Goal: Use online tool/utility: Utilize a website feature to perform a specific function

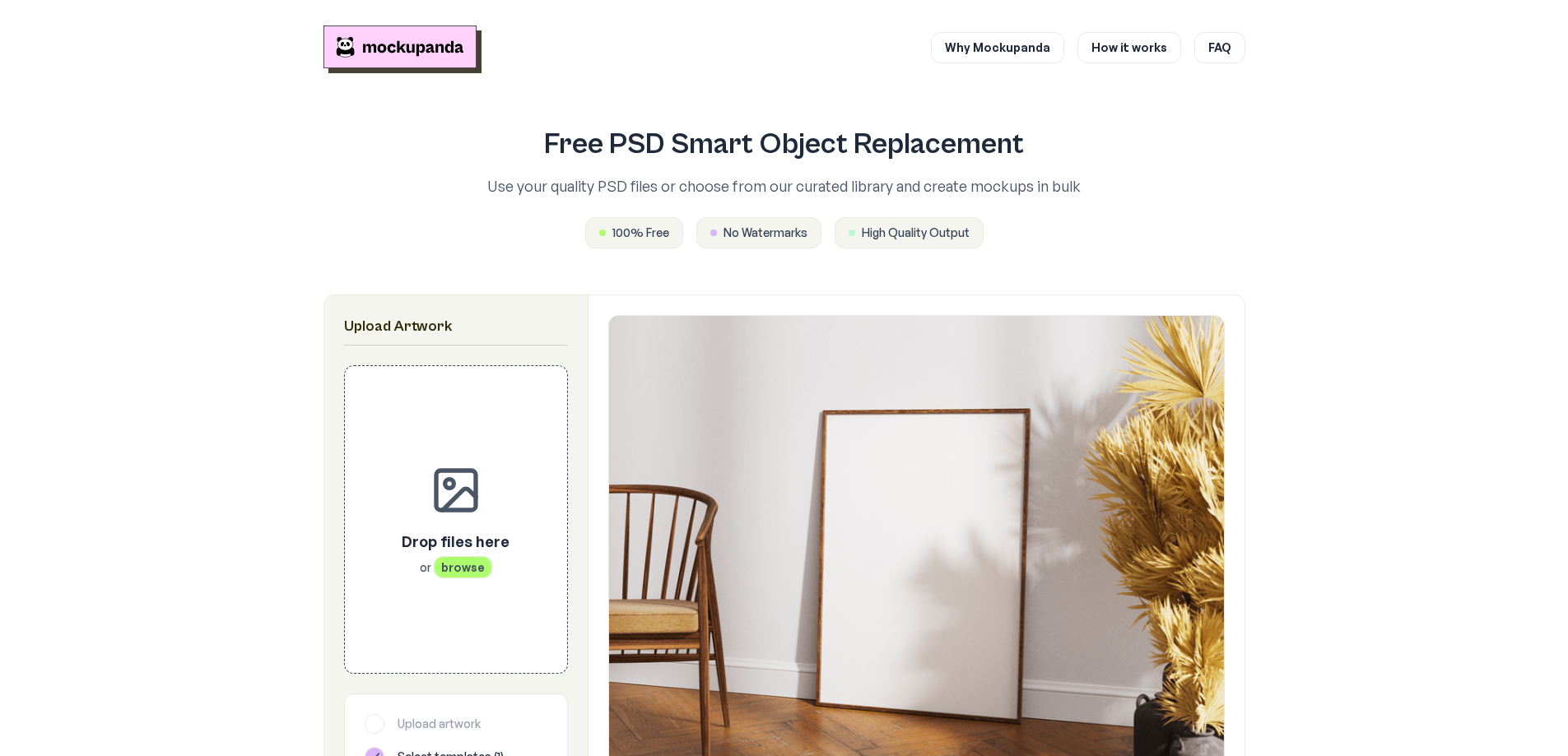
click at [411, 51] on img "Mockupanda home" at bounding box center [400, 47] width 153 height 43
click at [926, 235] on span "High Quality Output" at bounding box center [916, 232] width 108 height 16
click at [1096, 54] on link "How it works" at bounding box center [1129, 47] width 104 height 32
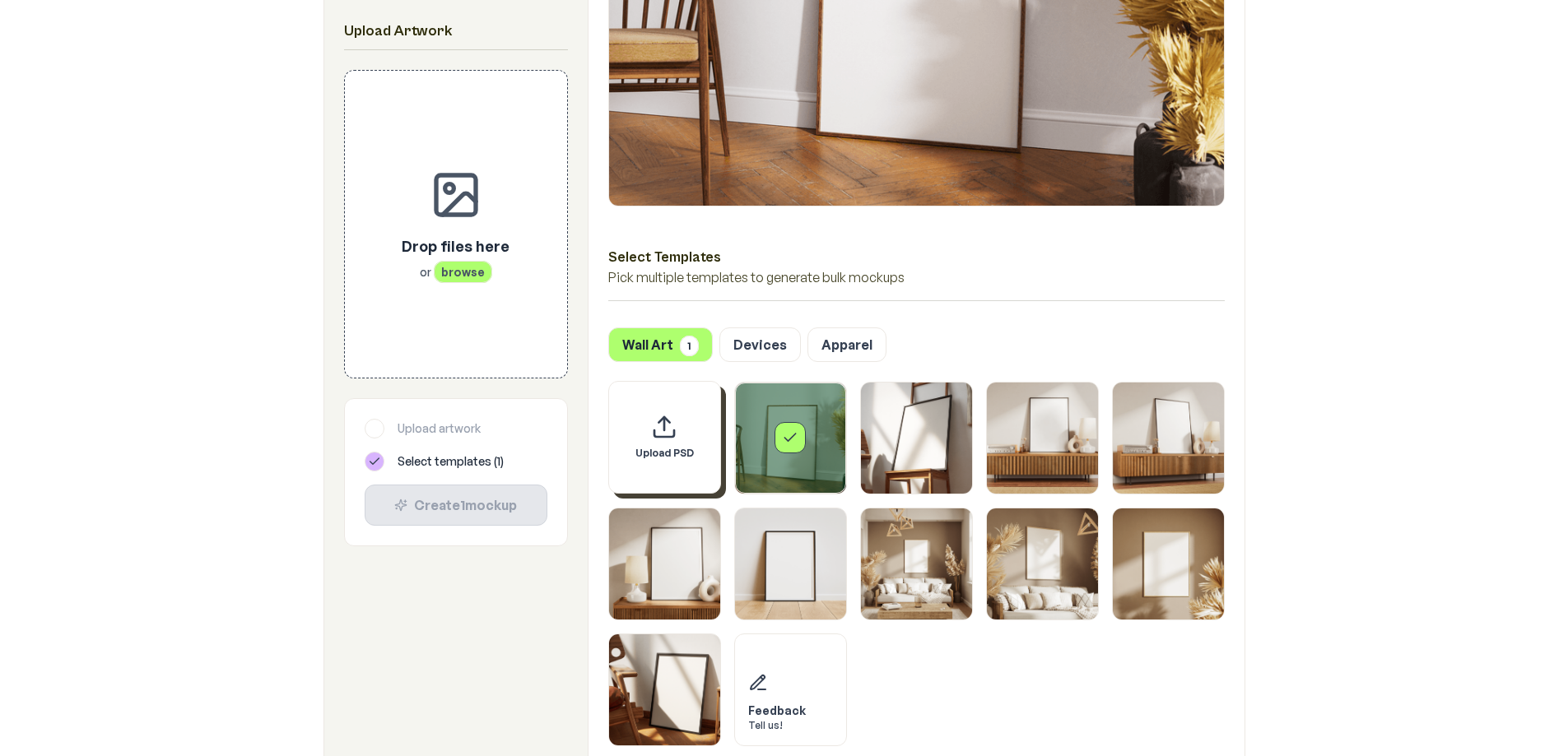
scroll to position [600, 0]
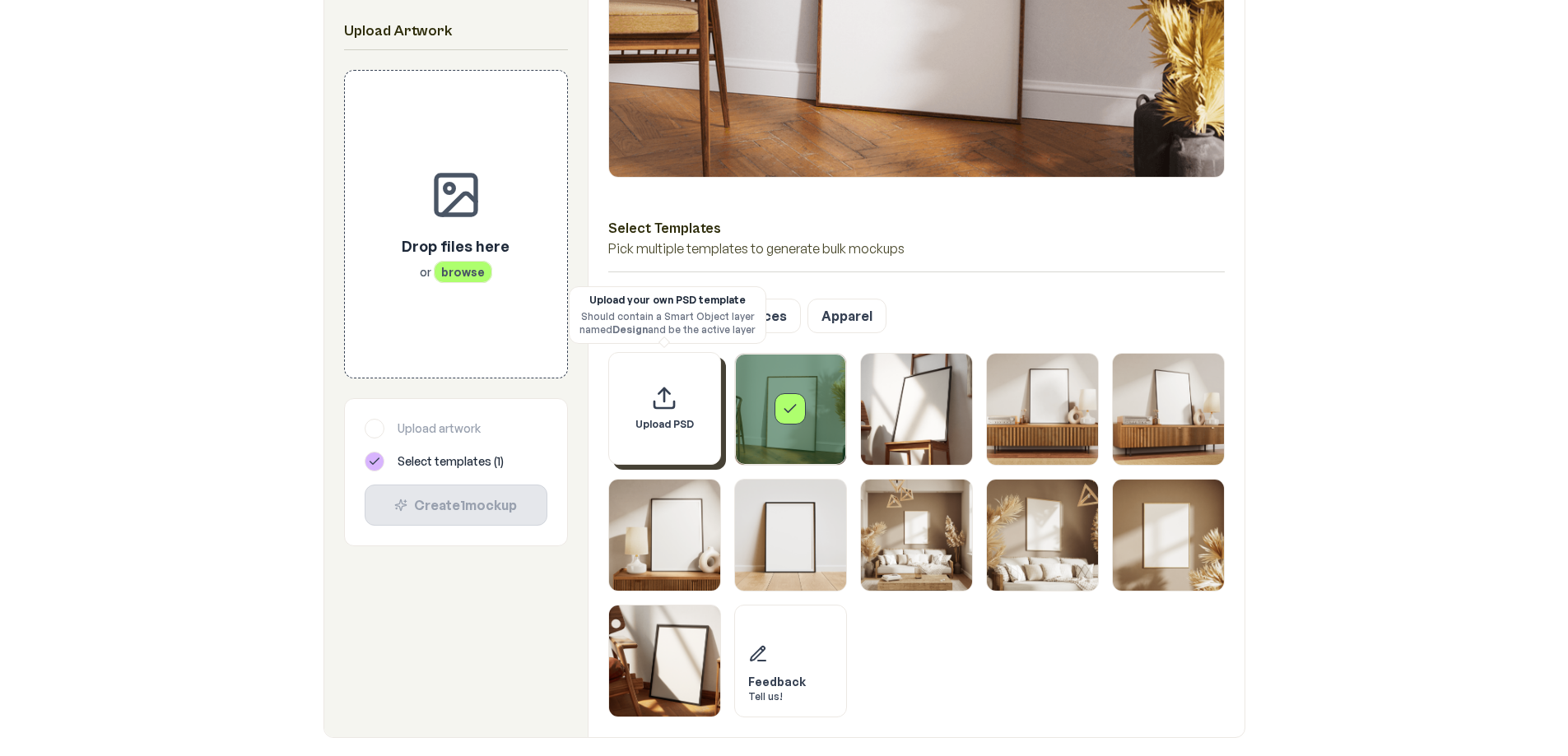
click at [681, 408] on div "Upload PSD" at bounding box center [665, 408] width 113 height 113
click at [665, 405] on icon "Upload custom PSD template" at bounding box center [664, 398] width 27 height 27
click at [374, 461] on icon at bounding box center [374, 461] width 13 height 13
click at [671, 394] on icon "Upload custom PSD template" at bounding box center [664, 398] width 27 height 27
click at [666, 408] on icon "Upload custom PSD template" at bounding box center [664, 405] width 20 height 7
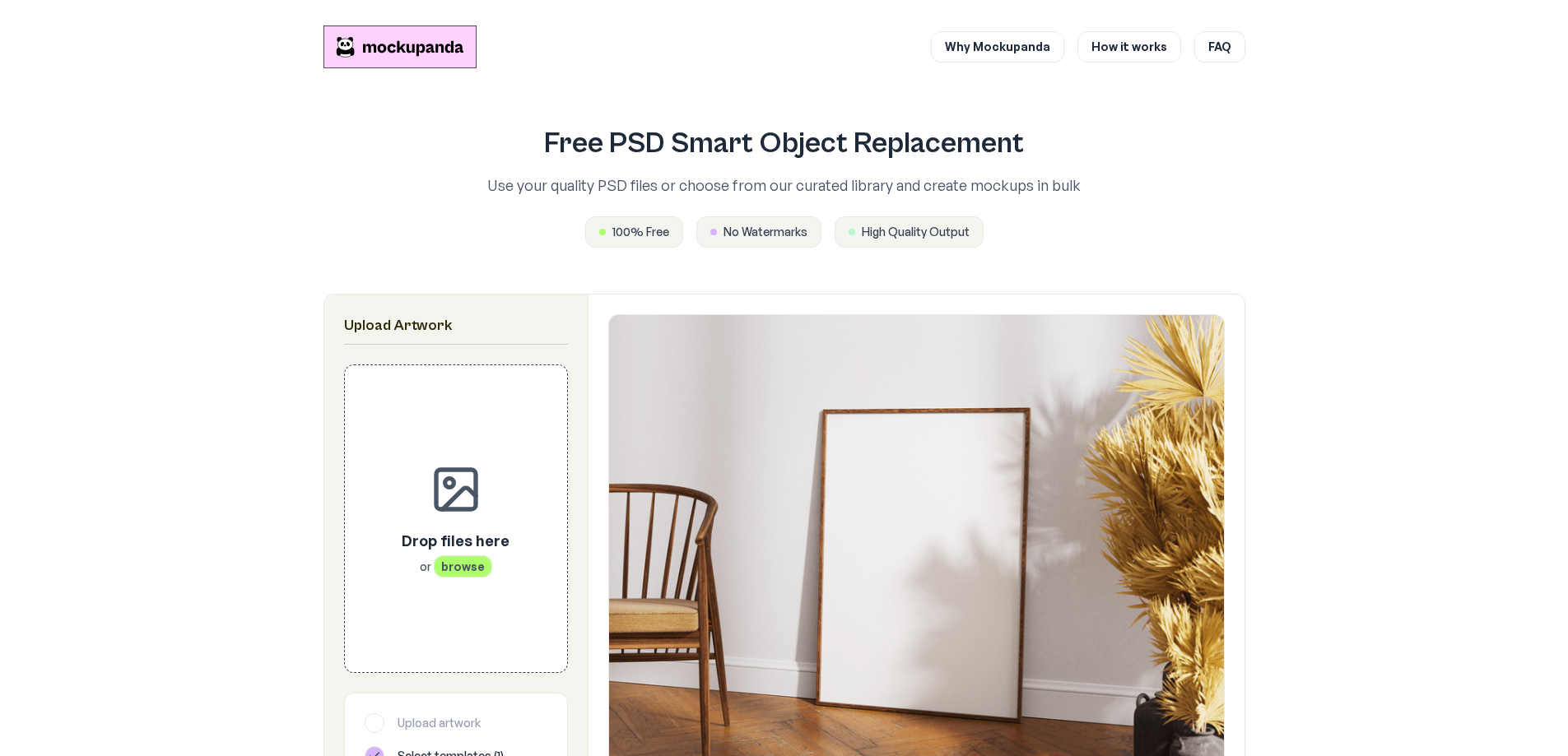
scroll to position [0, 0]
click at [1118, 48] on link "How it works" at bounding box center [1129, 47] width 104 height 32
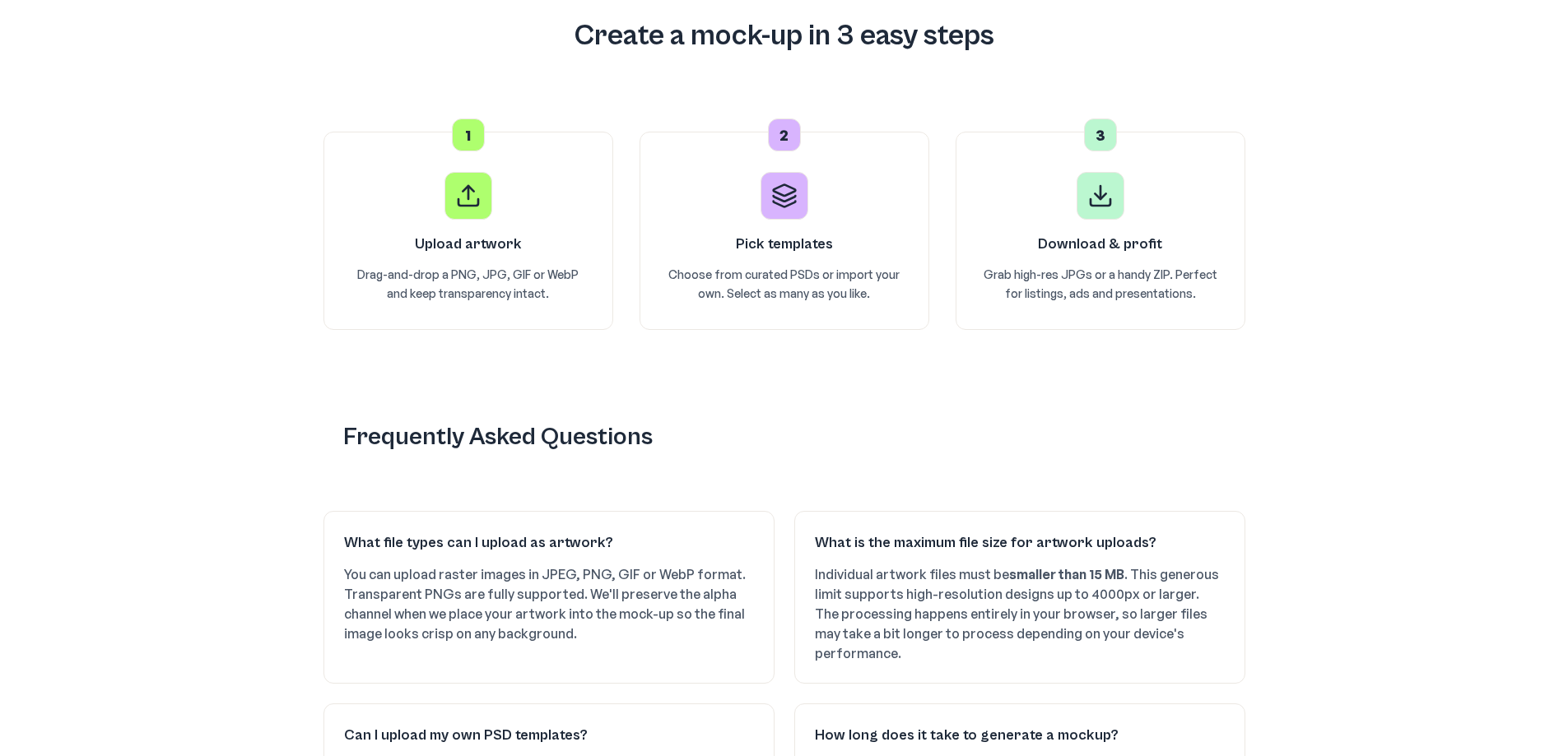
click at [471, 191] on icon at bounding box center [468, 195] width 27 height 27
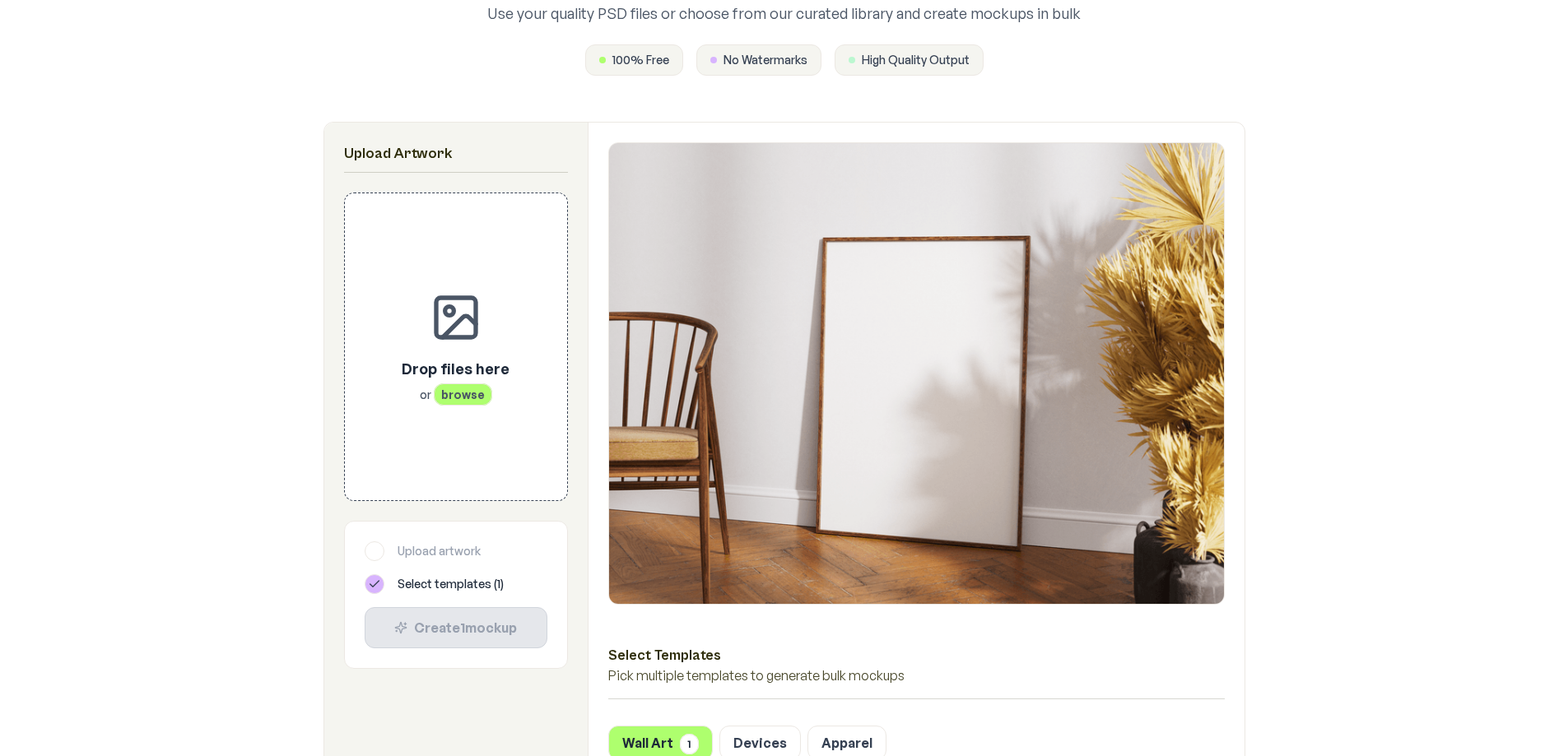
scroll to position [0, 0]
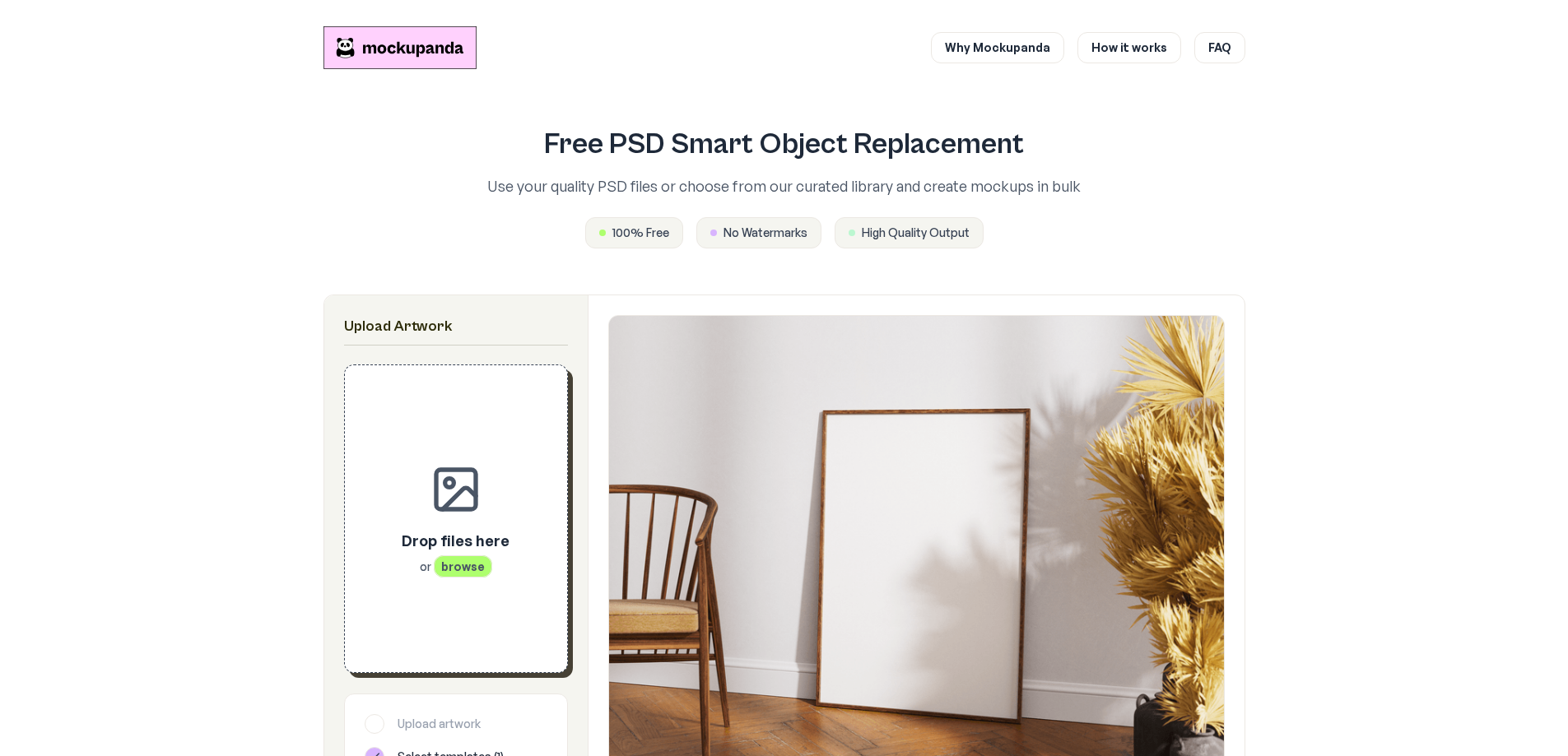
click at [468, 525] on div "Drop files here or browse" at bounding box center [456, 519] width 170 height 254
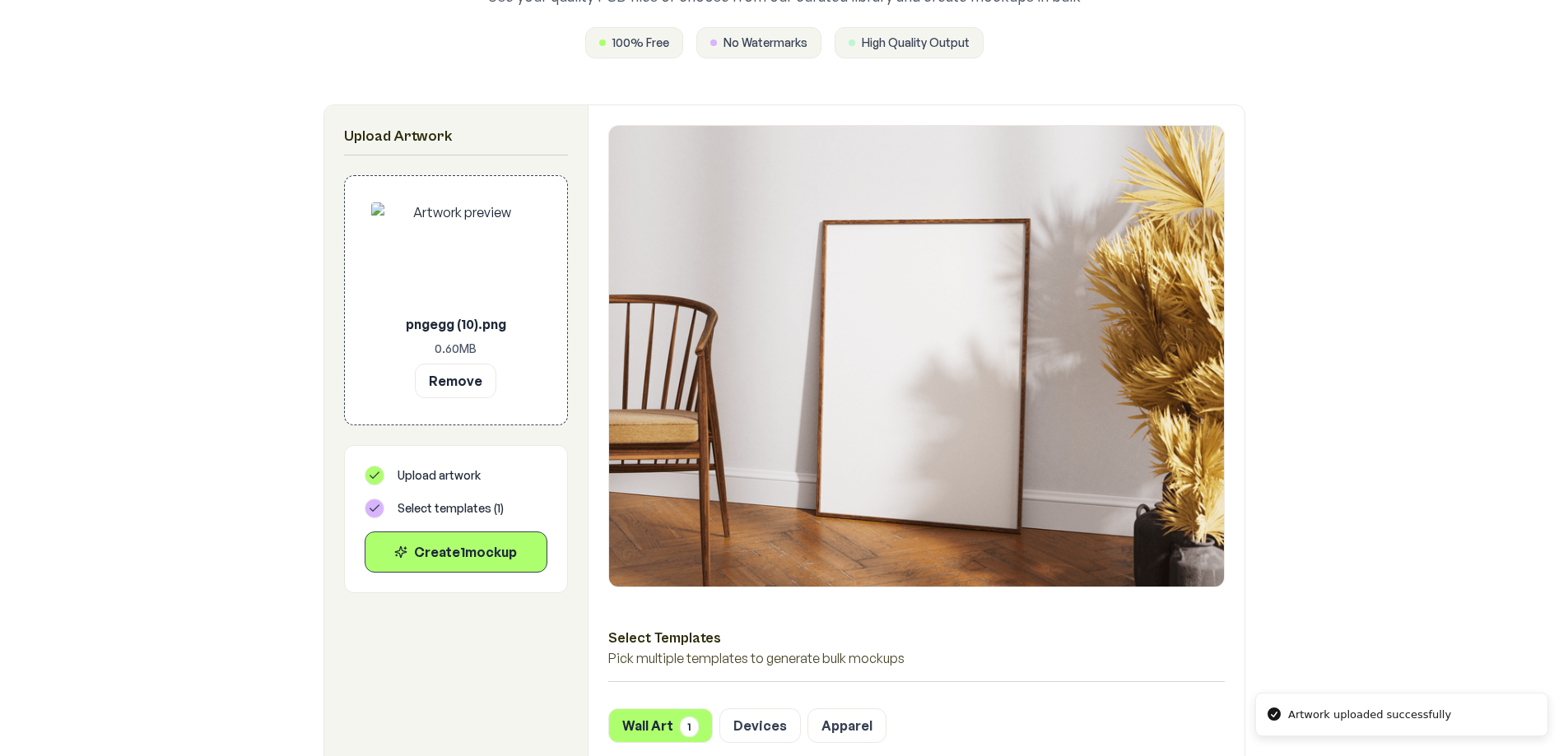
scroll to position [412, 0]
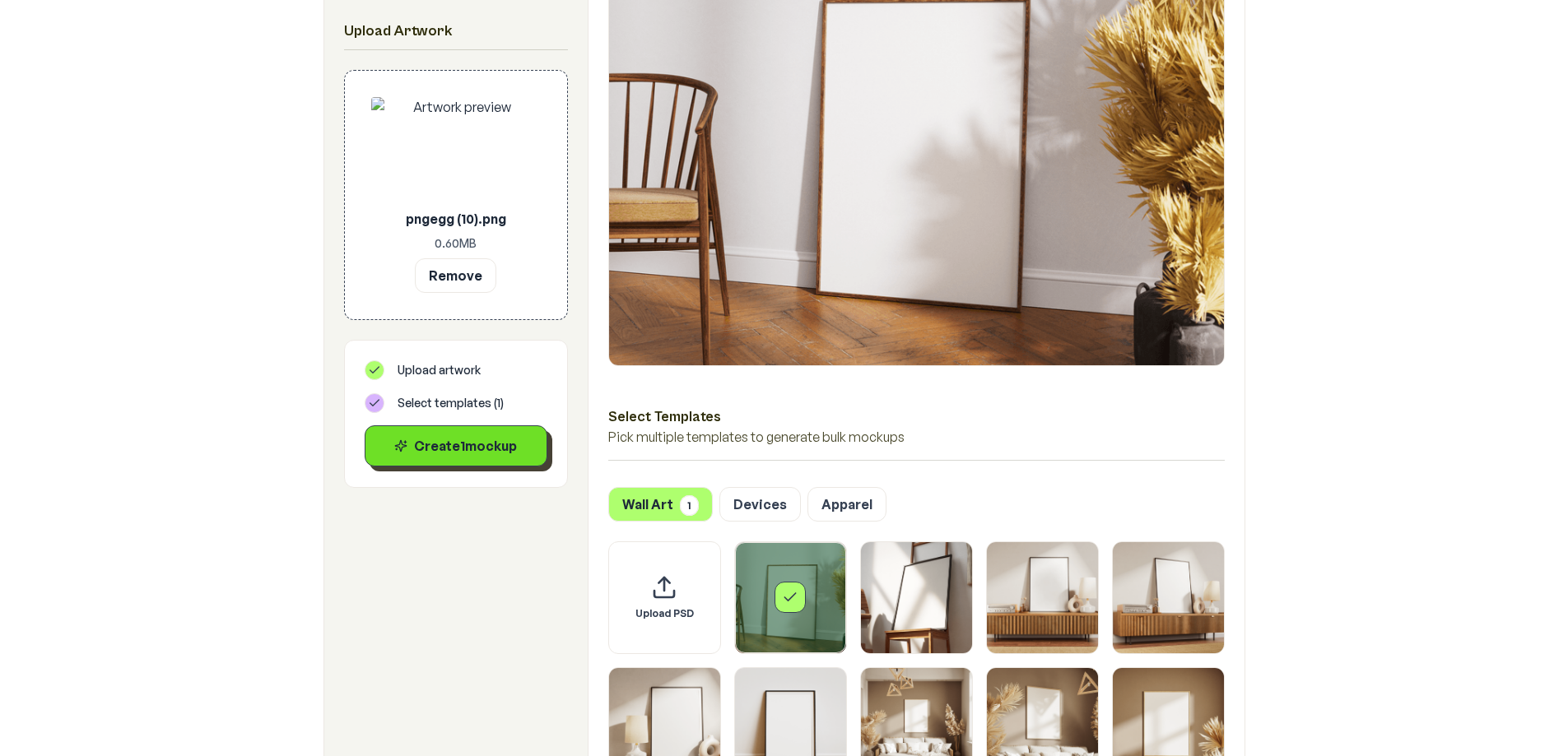
click at [467, 448] on div "Create 1 mockup" at bounding box center [456, 446] width 155 height 20
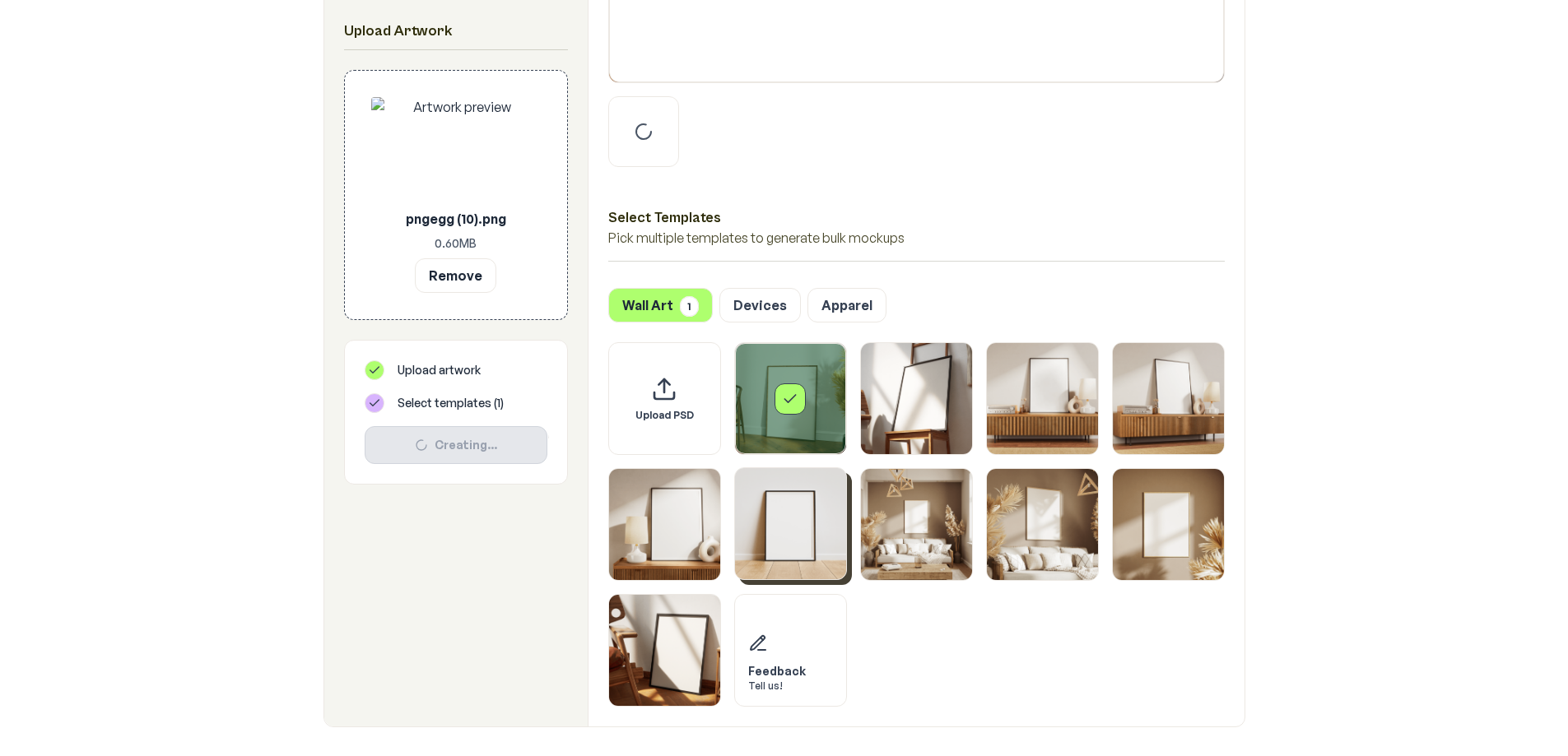
scroll to position [823, 0]
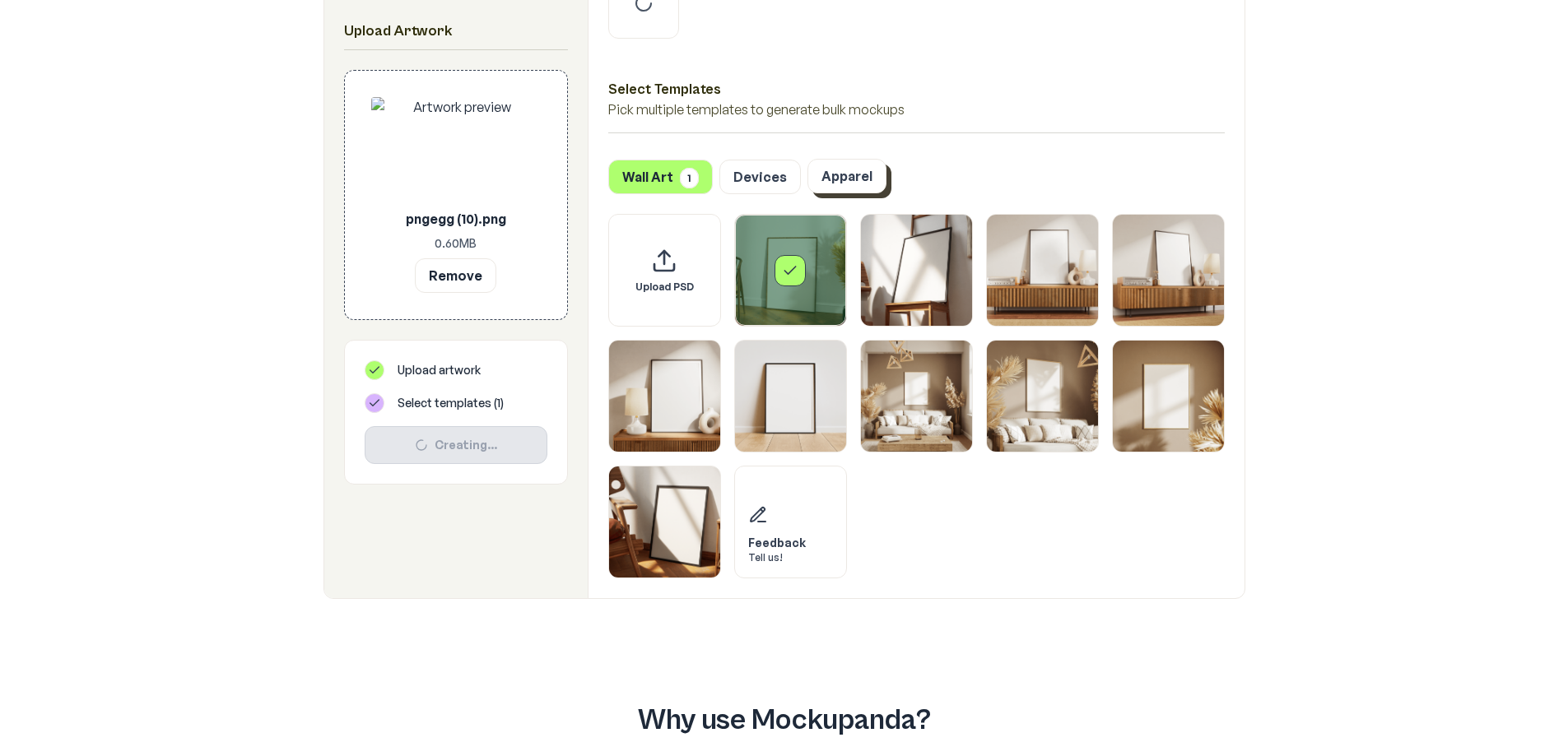
click at [842, 177] on button "Apparel" at bounding box center [847, 176] width 79 height 34
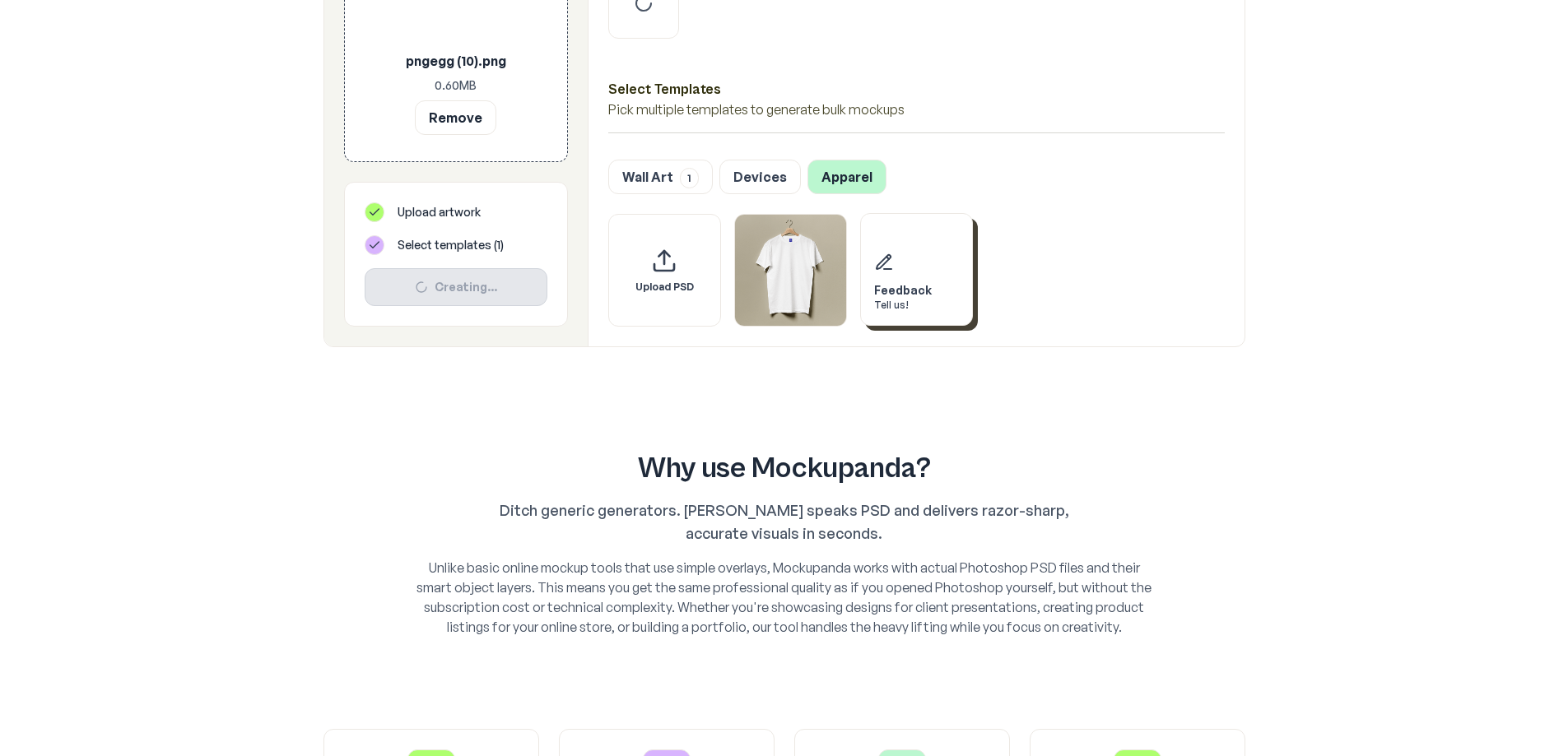
click at [878, 258] on icon "Send feedback" at bounding box center [884, 262] width 20 height 20
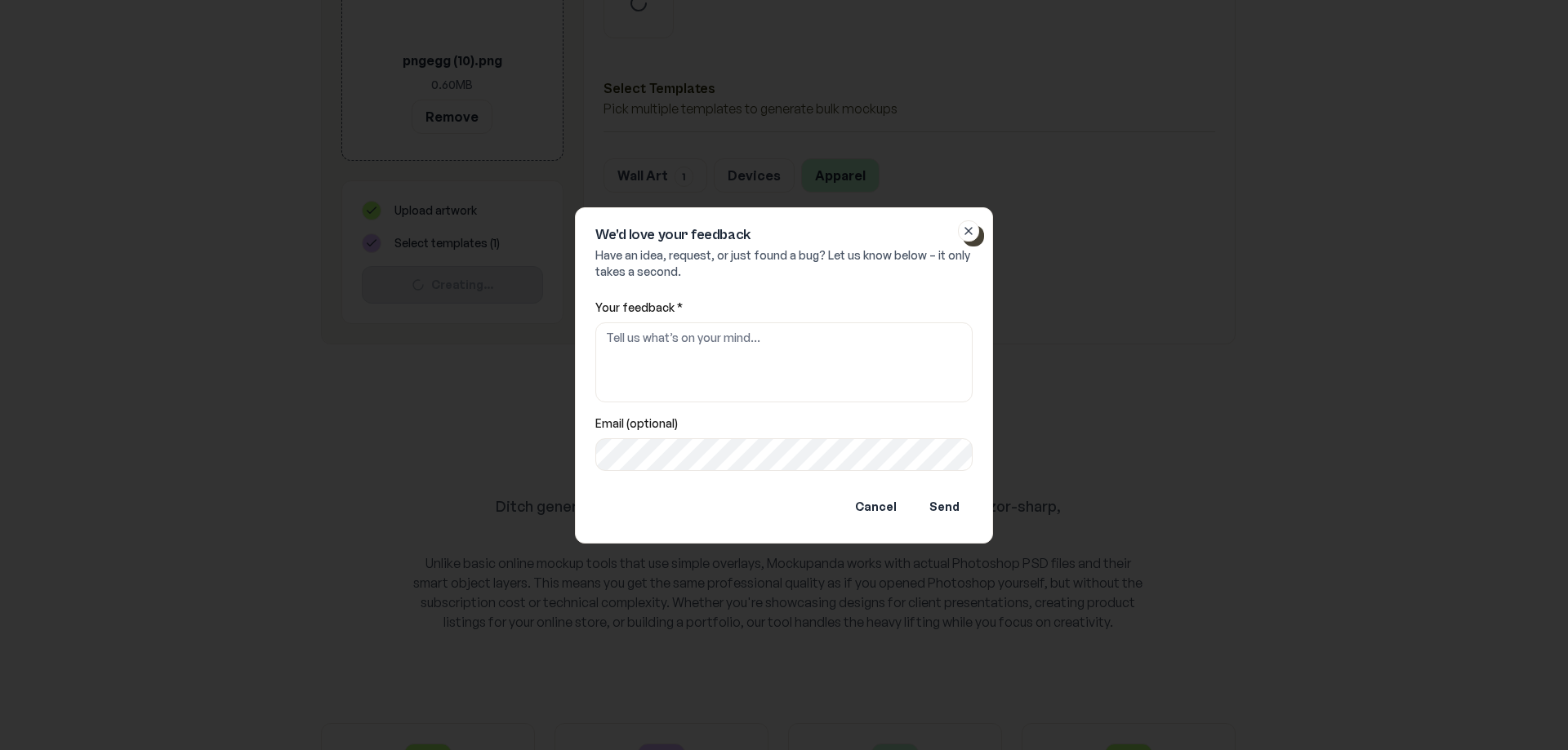
click at [962, 233] on icon "button" at bounding box center [967, 230] width 13 height 13
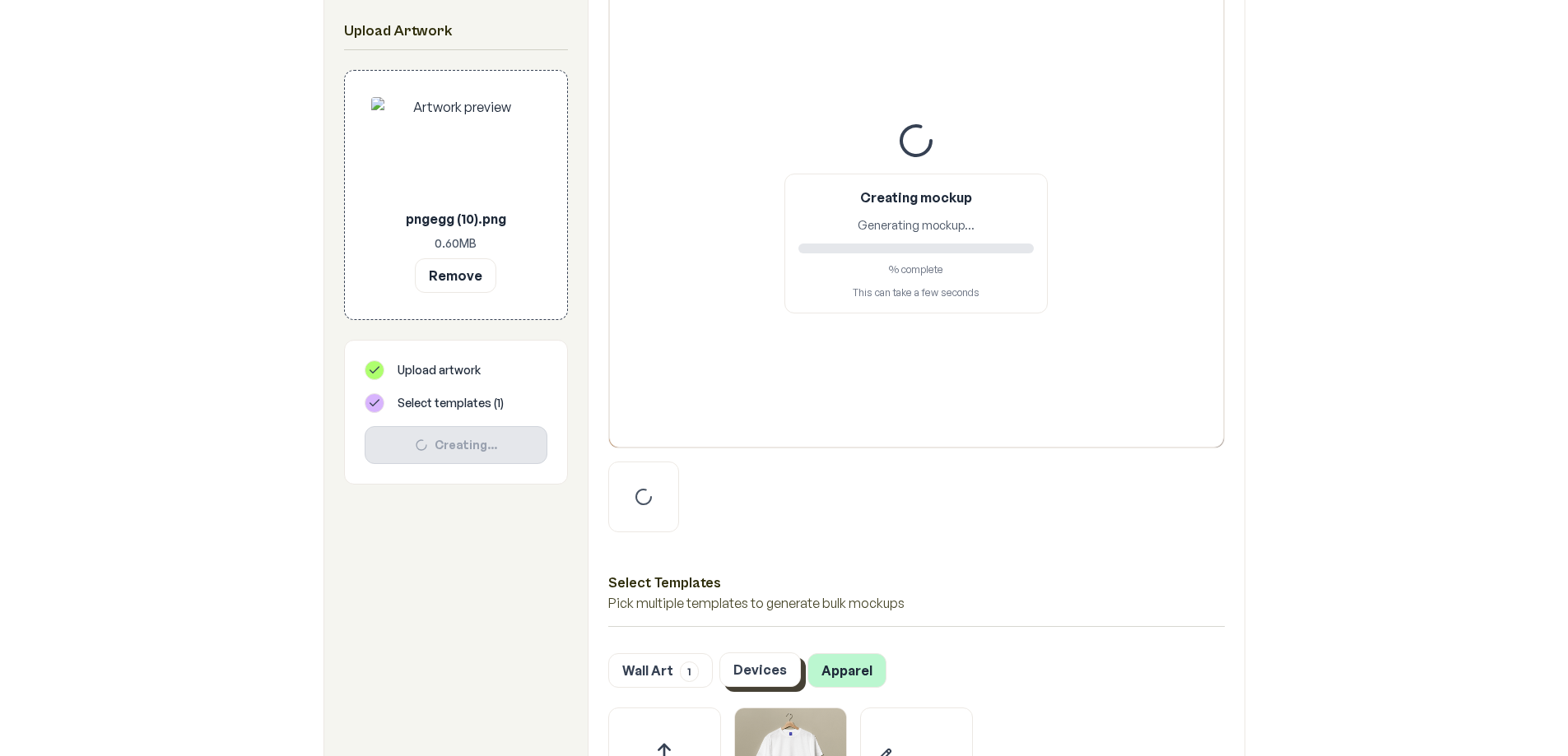
scroll to position [0, 0]
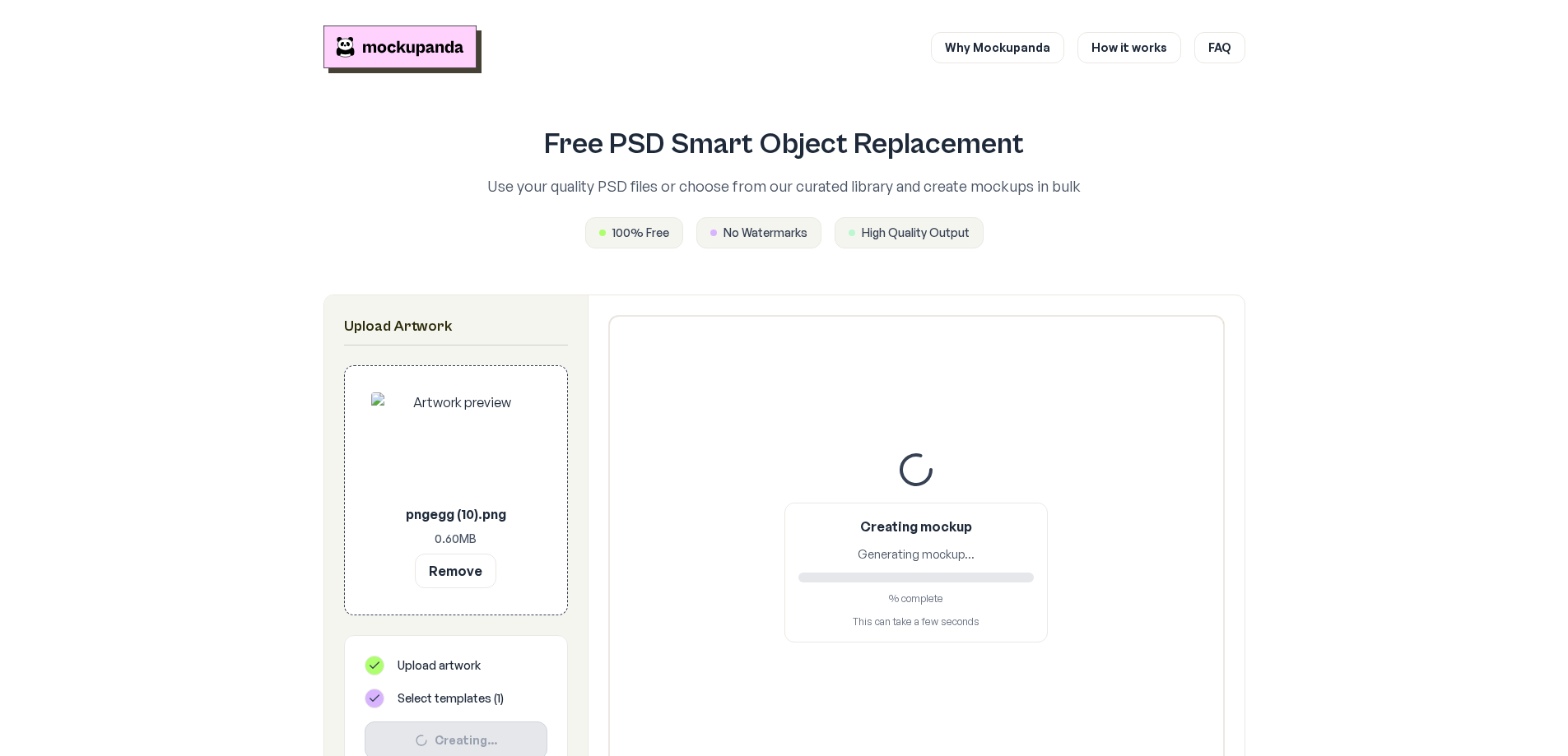
click at [435, 54] on img "Mockupanda home" at bounding box center [400, 47] width 153 height 43
click at [1137, 47] on link "How it works" at bounding box center [1129, 47] width 104 height 32
click at [415, 45] on img "Mockupanda home" at bounding box center [400, 47] width 153 height 43
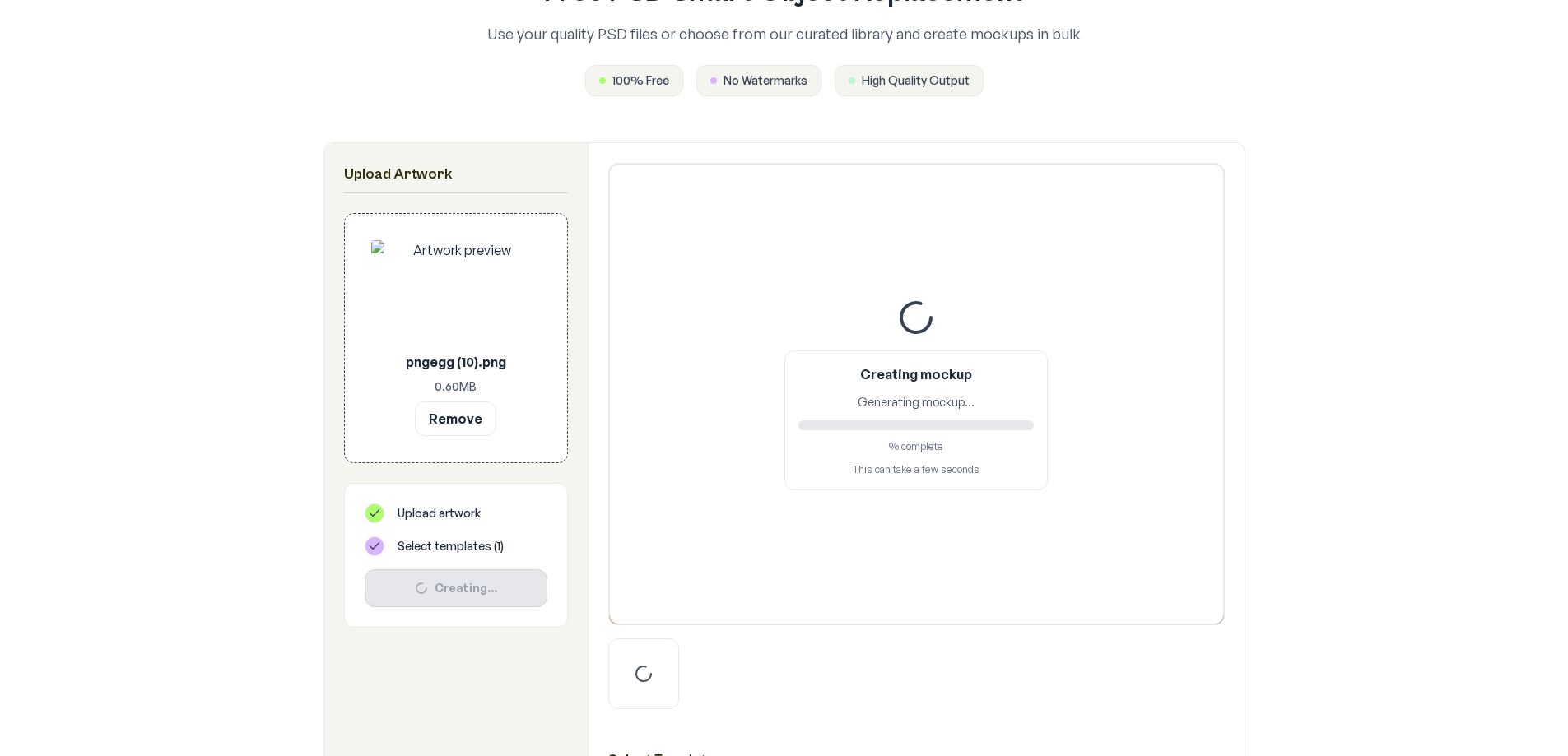
scroll to position [21, 0]
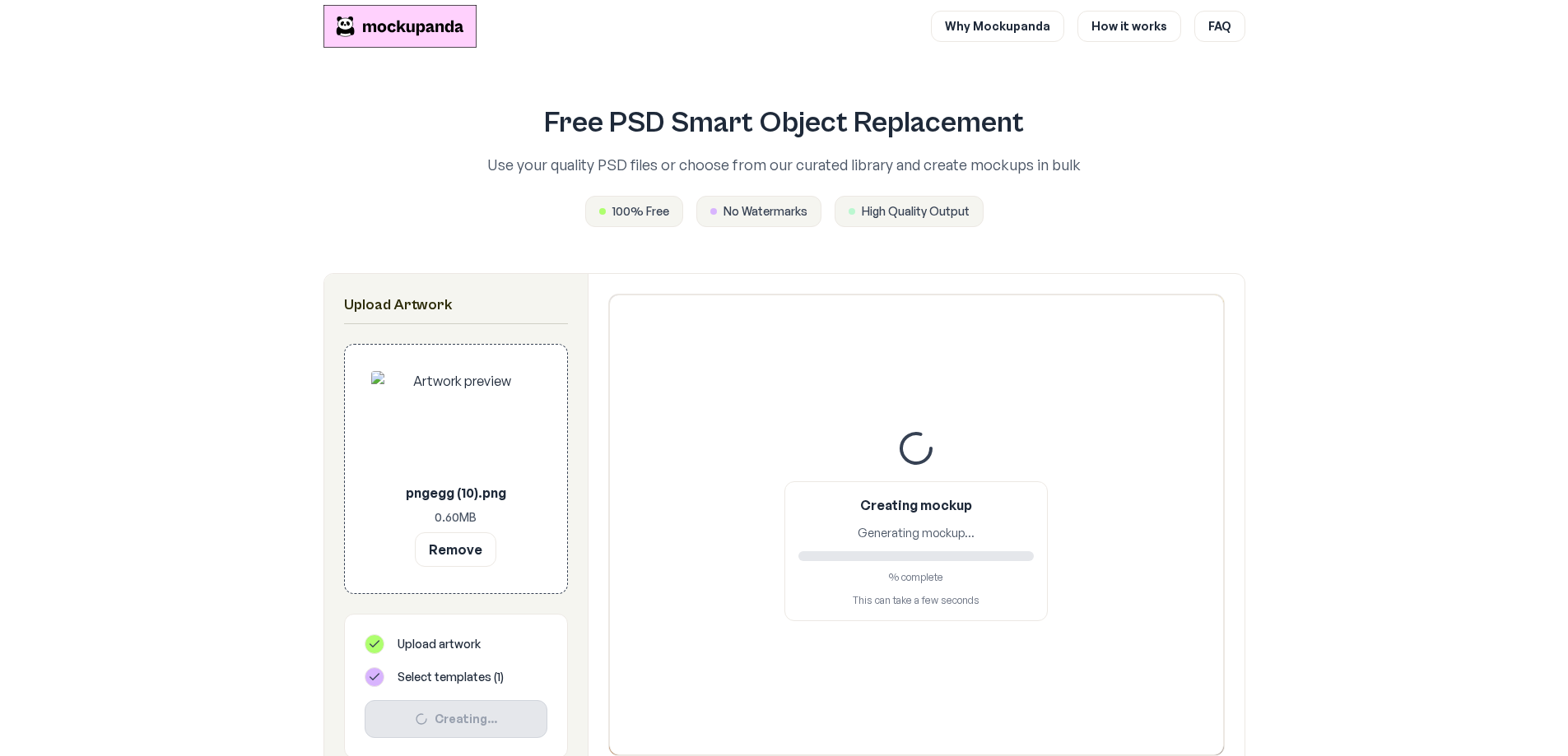
click at [748, 372] on div "Creating mockup Generating mockup... % complete This can take a few seconds" at bounding box center [916, 525] width 615 height 461
click at [630, 207] on span "100% Free" at bounding box center [641, 211] width 57 height 16
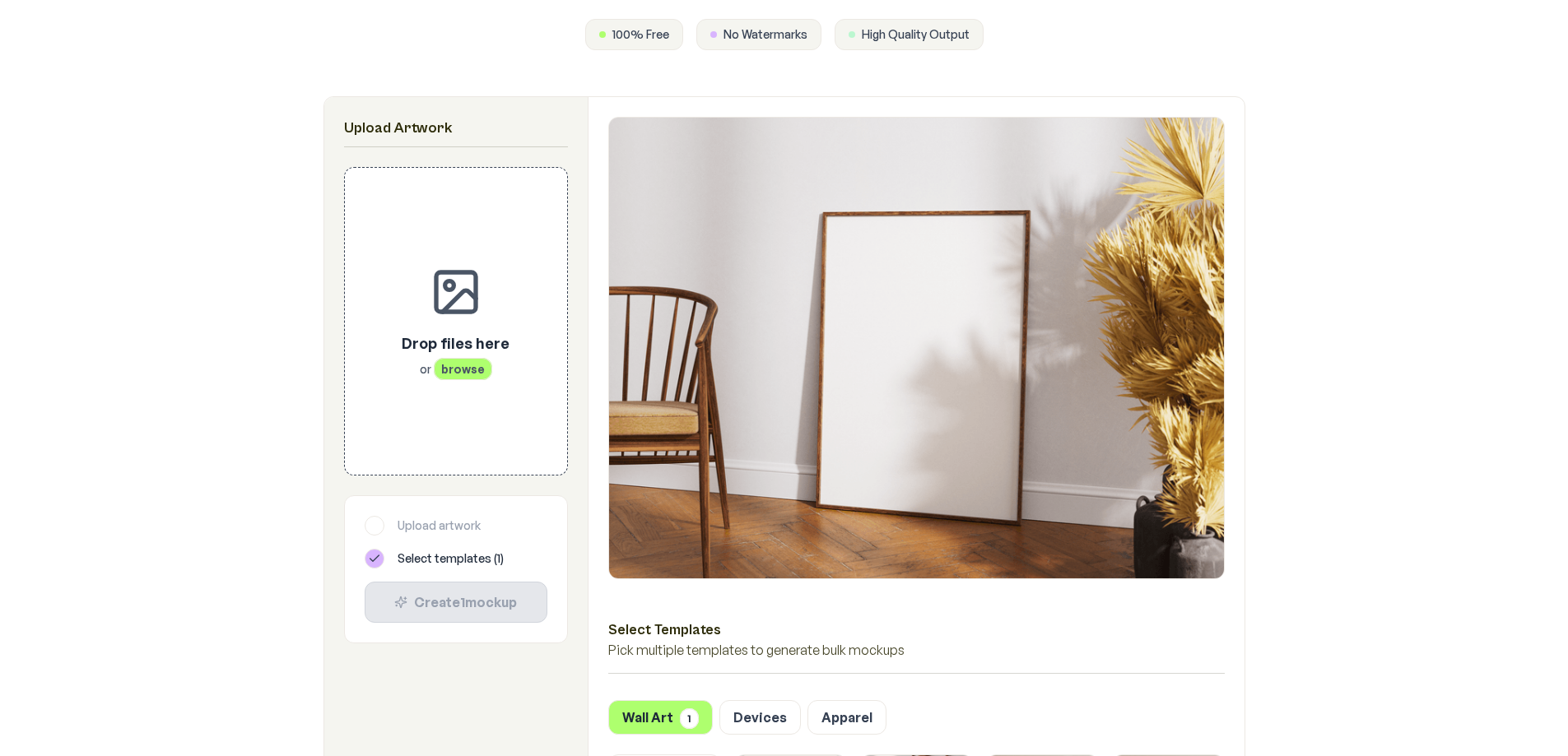
scroll to position [515, 0]
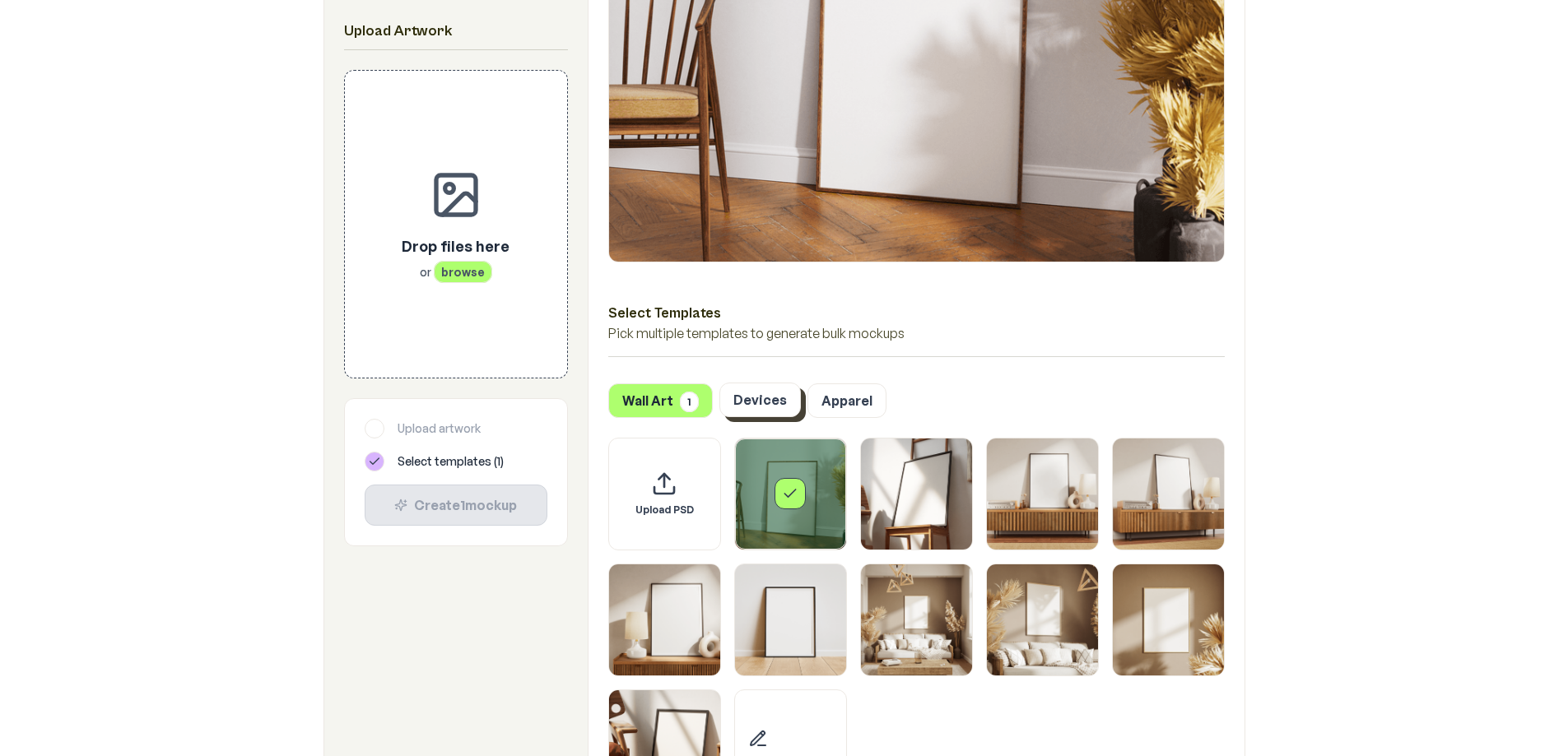
click at [763, 405] on button "Devices" at bounding box center [760, 400] width 81 height 34
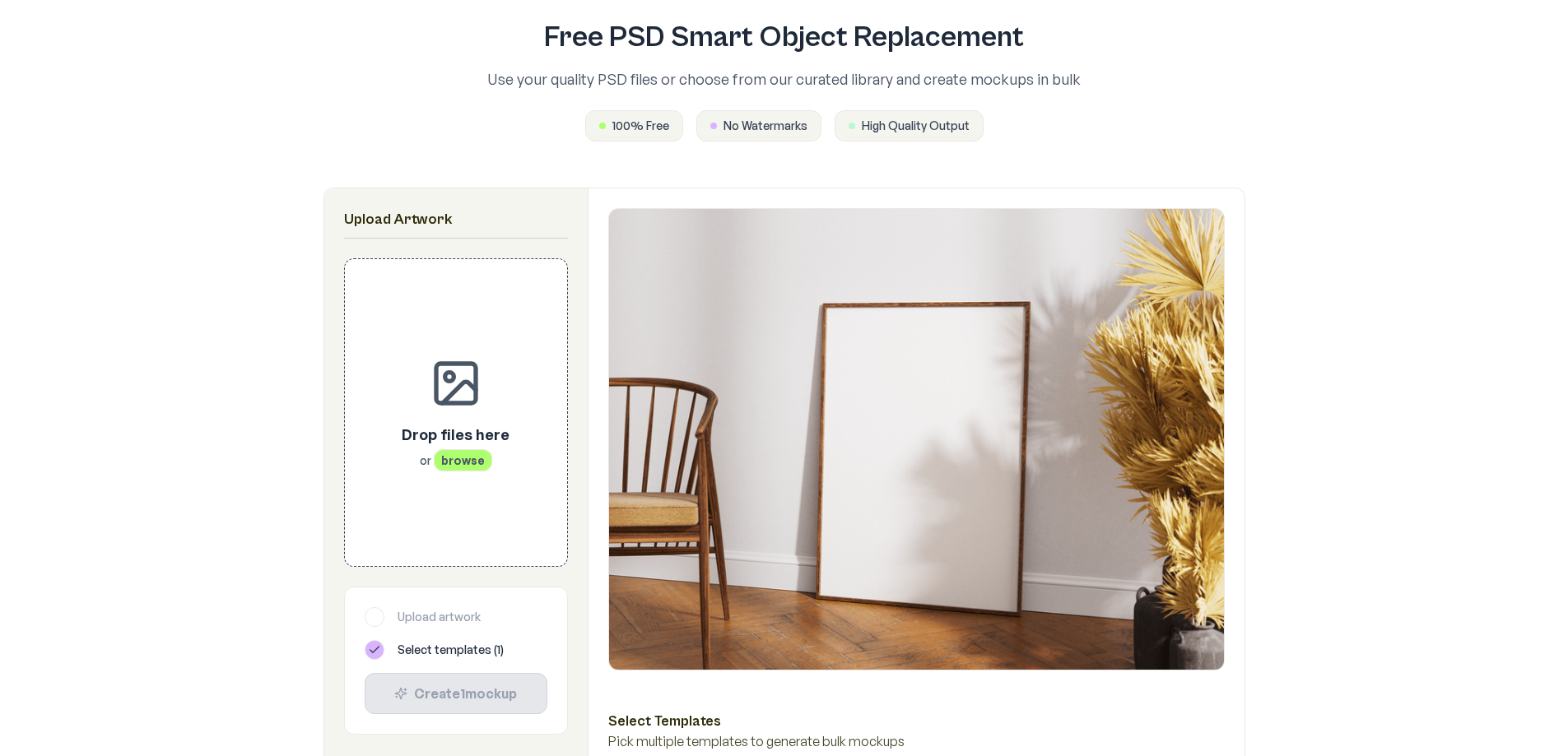
scroll to position [0, 0]
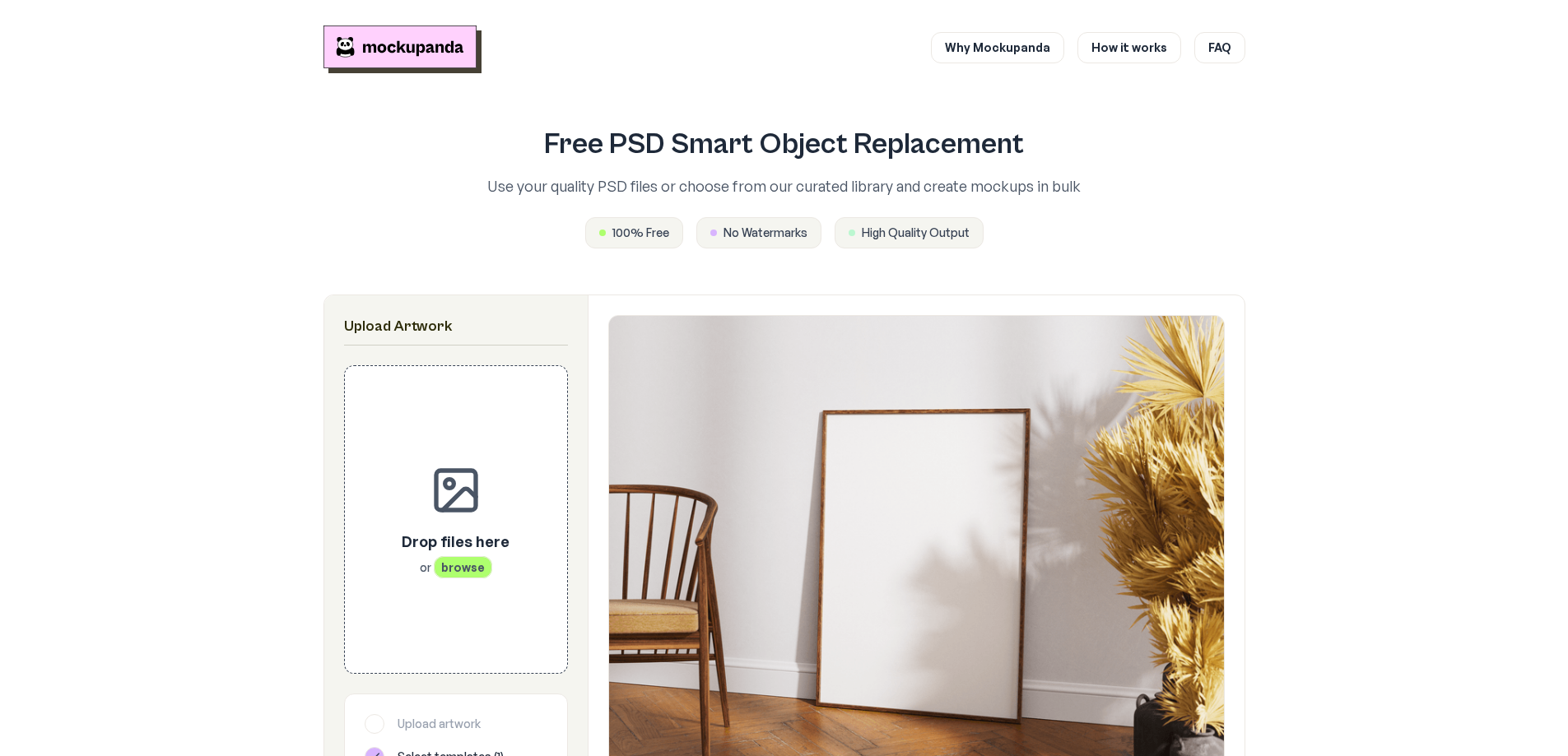
click at [438, 48] on img "Mockupanda home" at bounding box center [400, 47] width 153 height 43
click at [903, 233] on span "High Quality Output" at bounding box center [916, 232] width 108 height 16
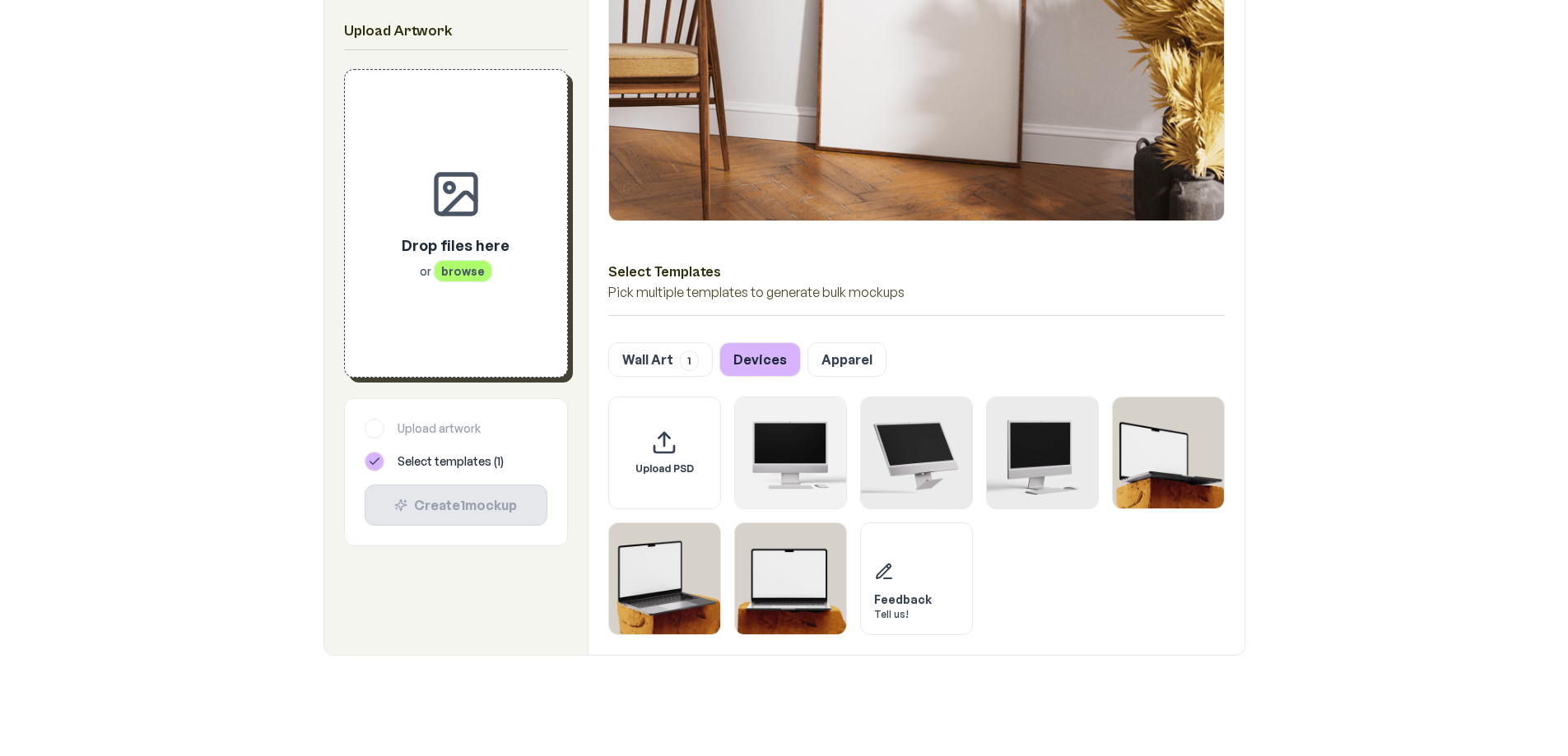
scroll to position [741, 0]
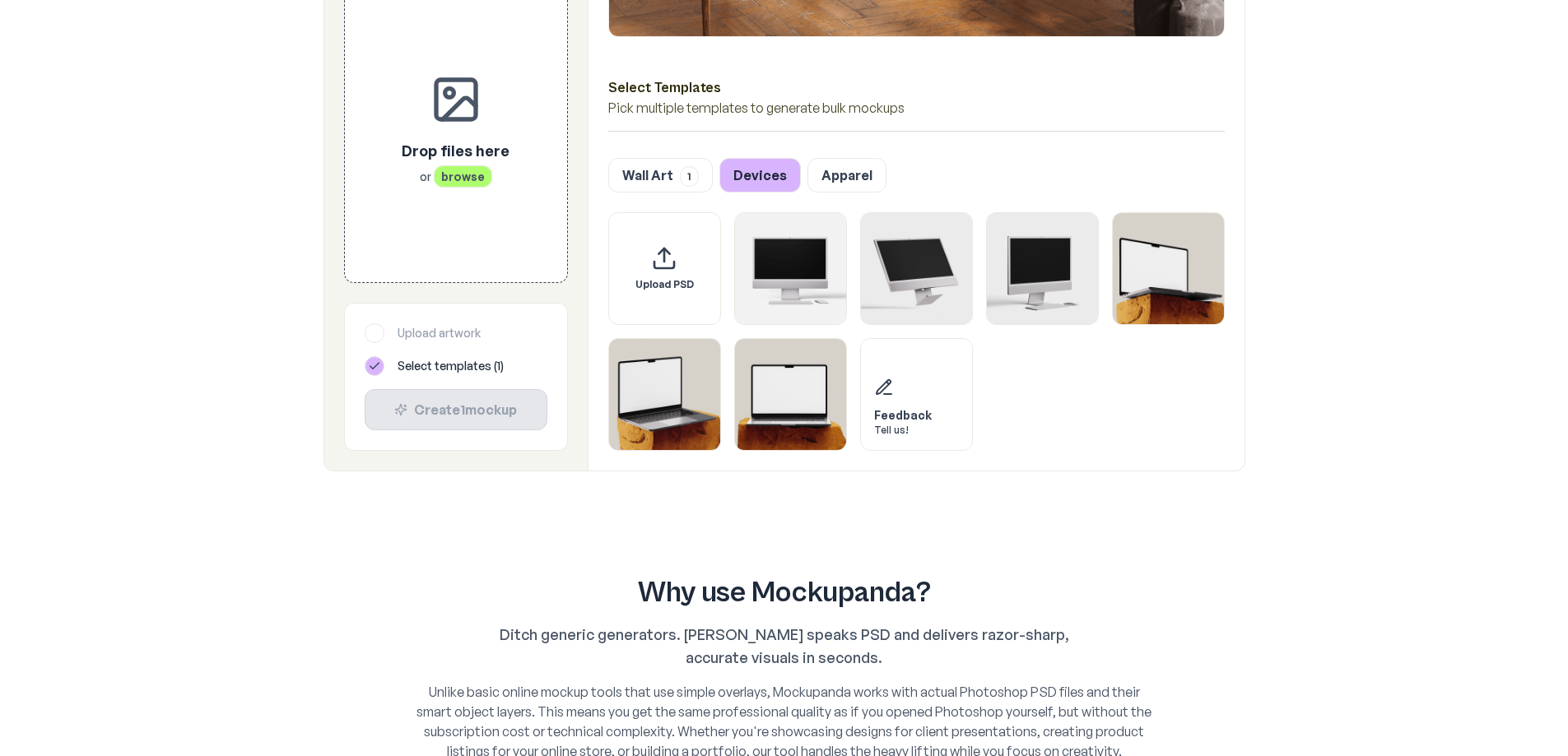
click at [377, 371] on icon at bounding box center [374, 366] width 13 height 13
click at [375, 363] on icon at bounding box center [374, 366] width 13 height 13
click at [375, 329] on div at bounding box center [374, 333] width 20 height 20
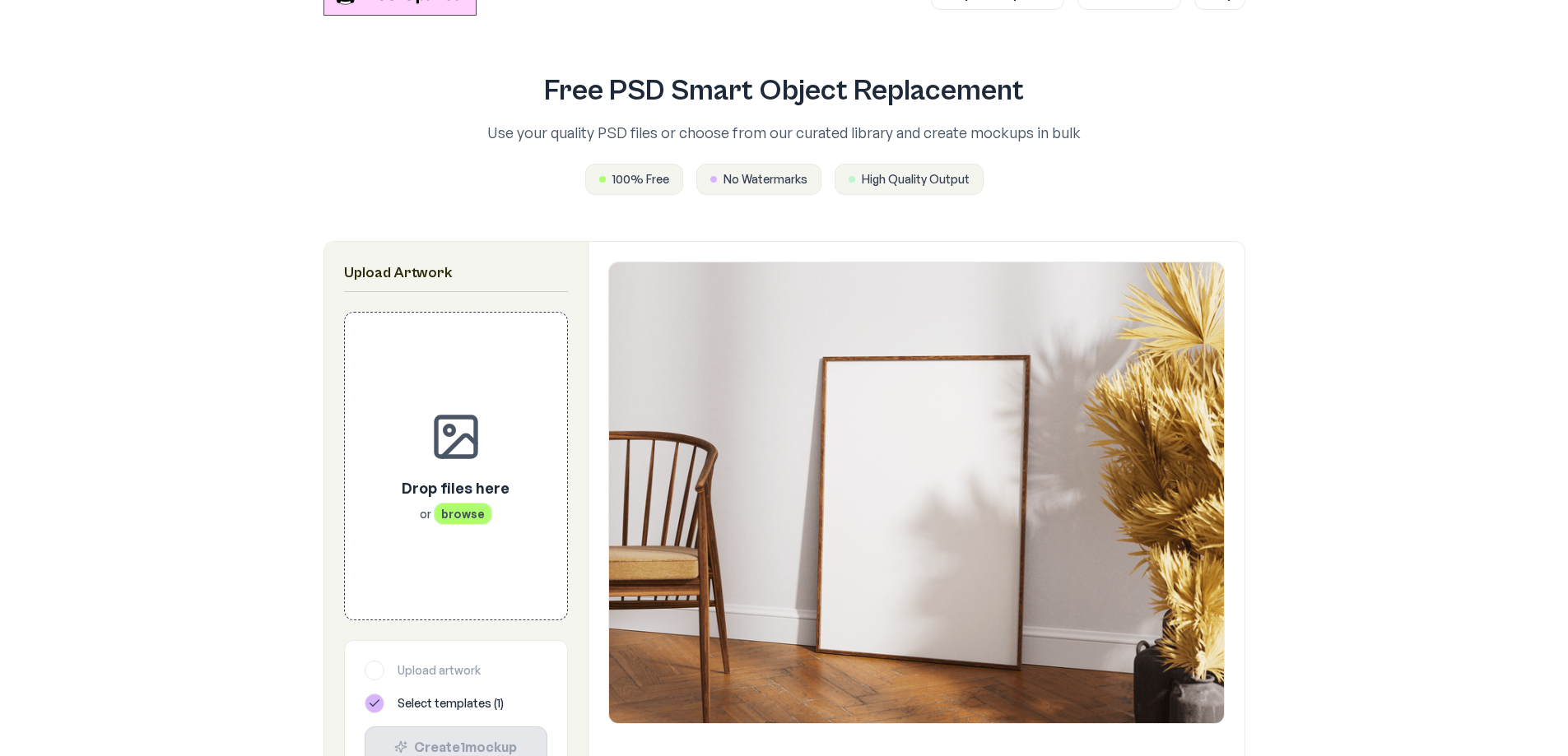
scroll to position [82, 0]
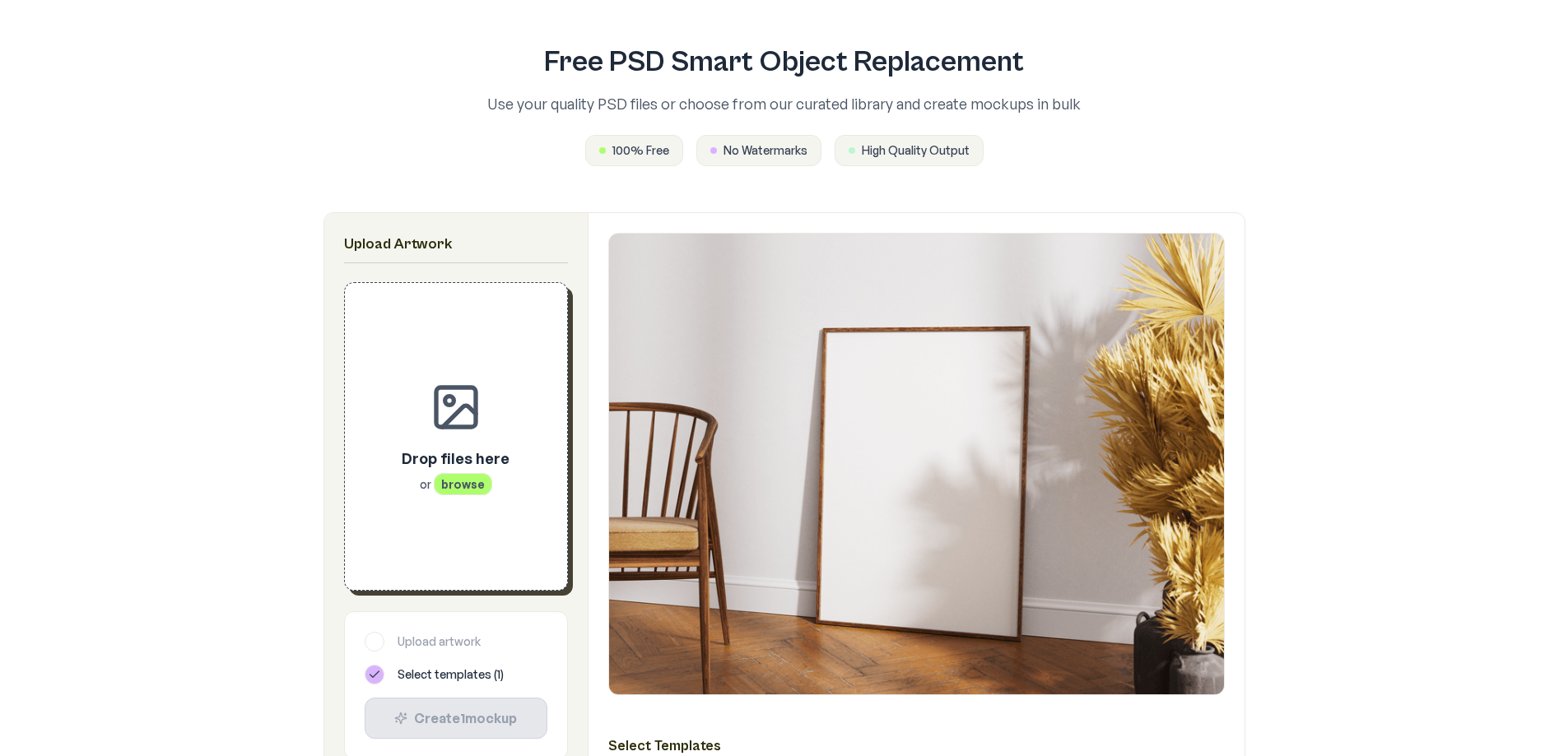
click at [487, 386] on div "Drop files here or browse" at bounding box center [456, 436] width 170 height 254
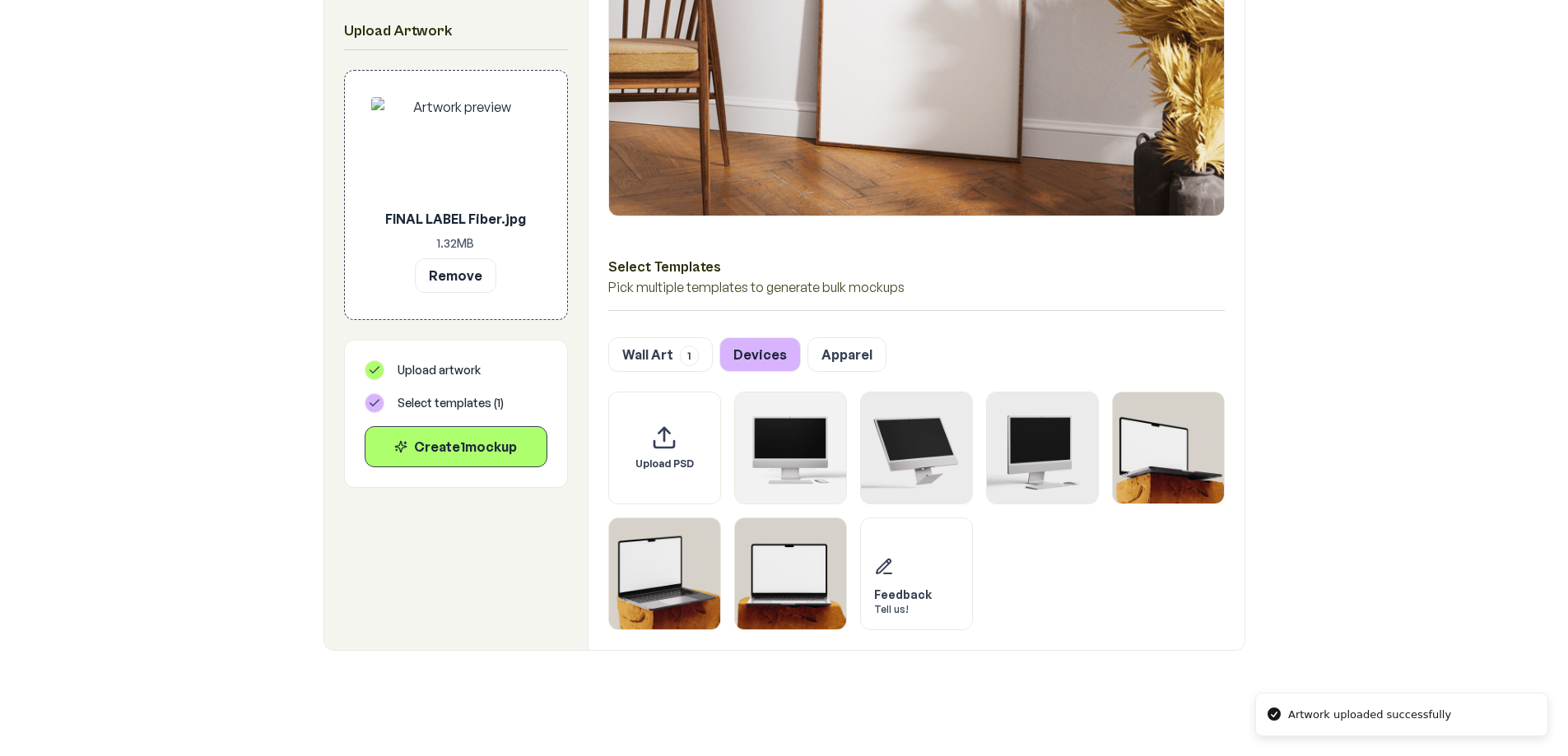
scroll to position [576, 0]
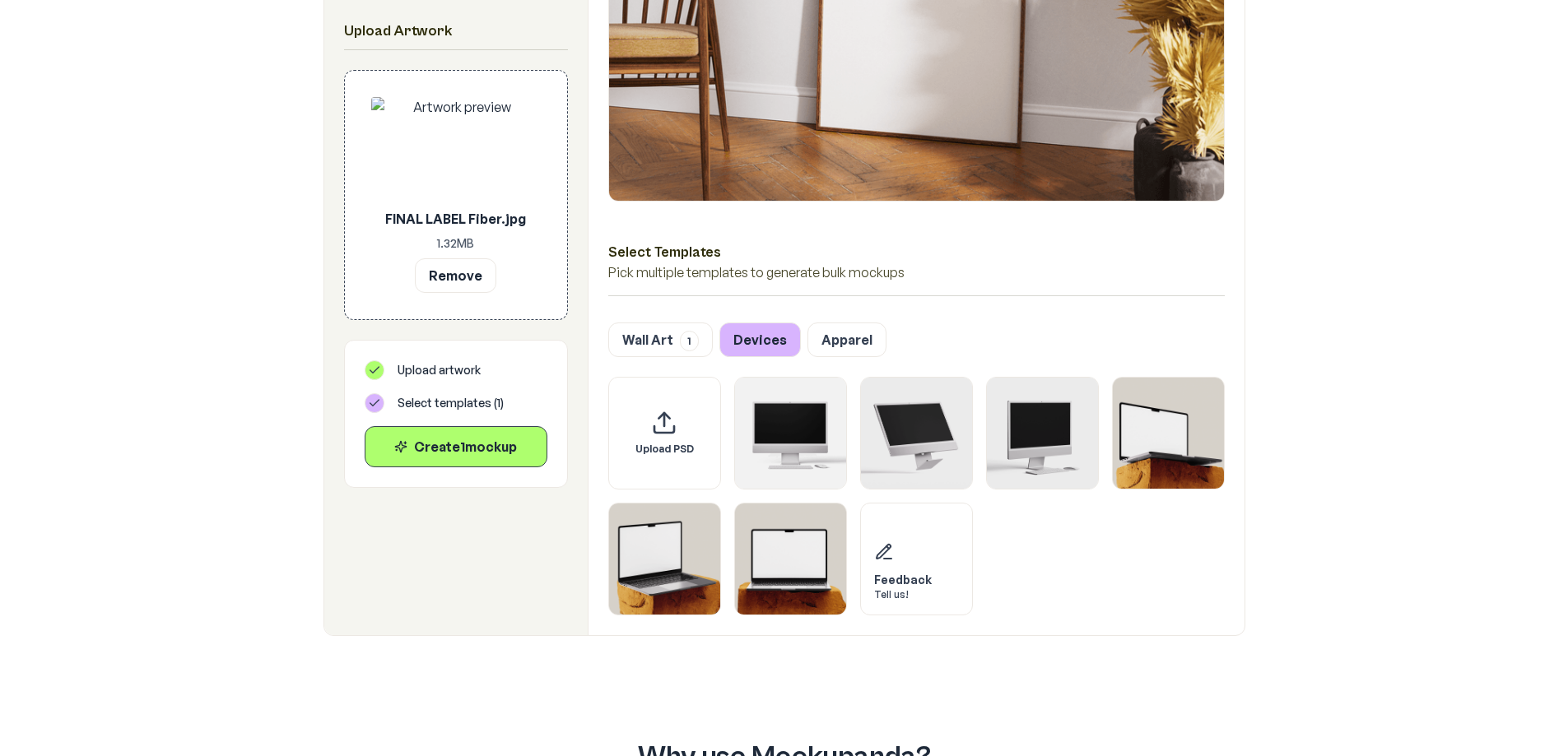
click at [374, 370] on icon at bounding box center [374, 370] width 13 height 13
click at [905, 568] on div "Feedback Tell us!" at bounding box center [917, 558] width 113 height 113
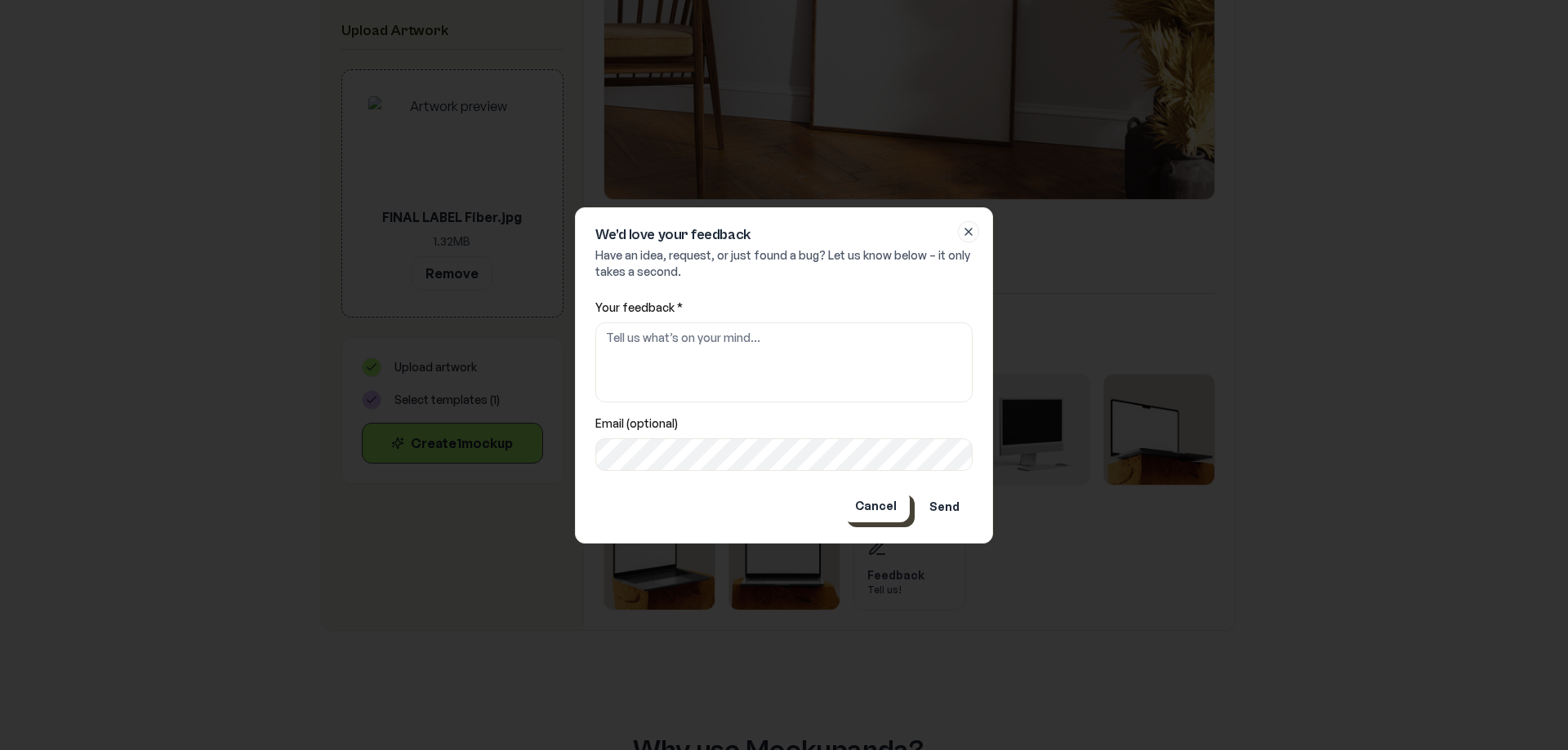
click at [884, 505] on button "Cancel" at bounding box center [876, 506] width 68 height 32
